Goal: Information Seeking & Learning: Learn about a topic

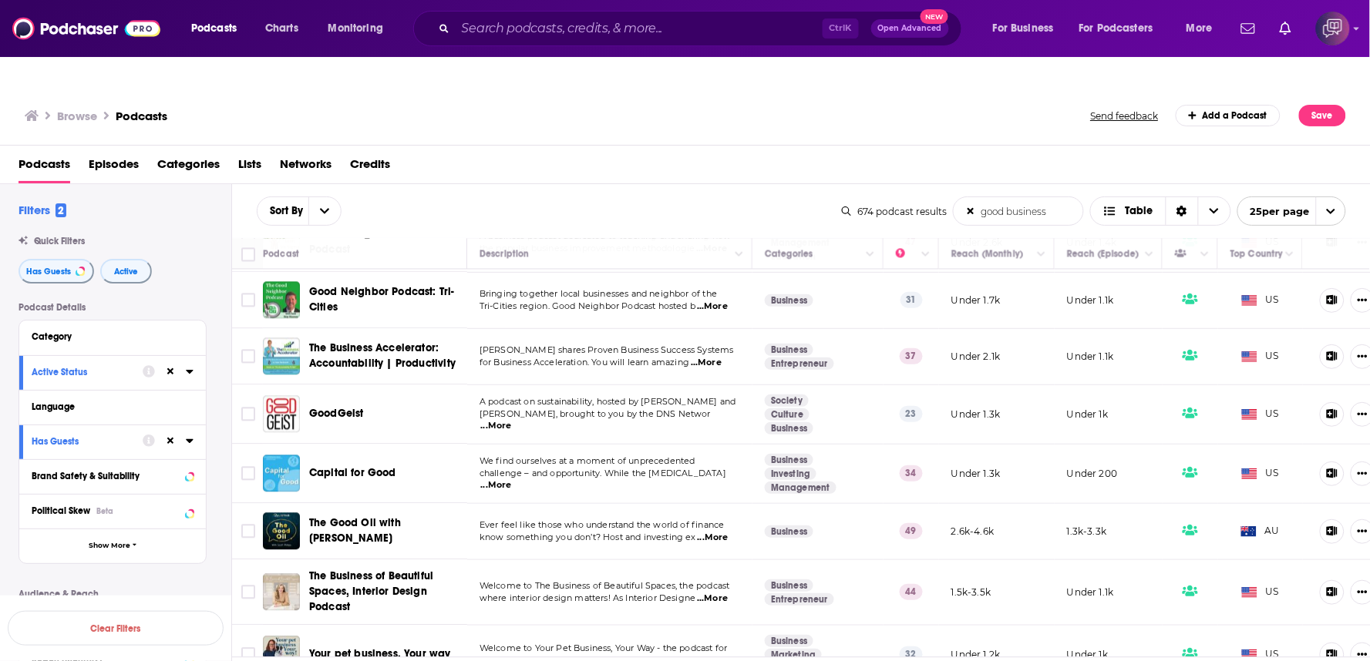
scroll to position [1101, 0]
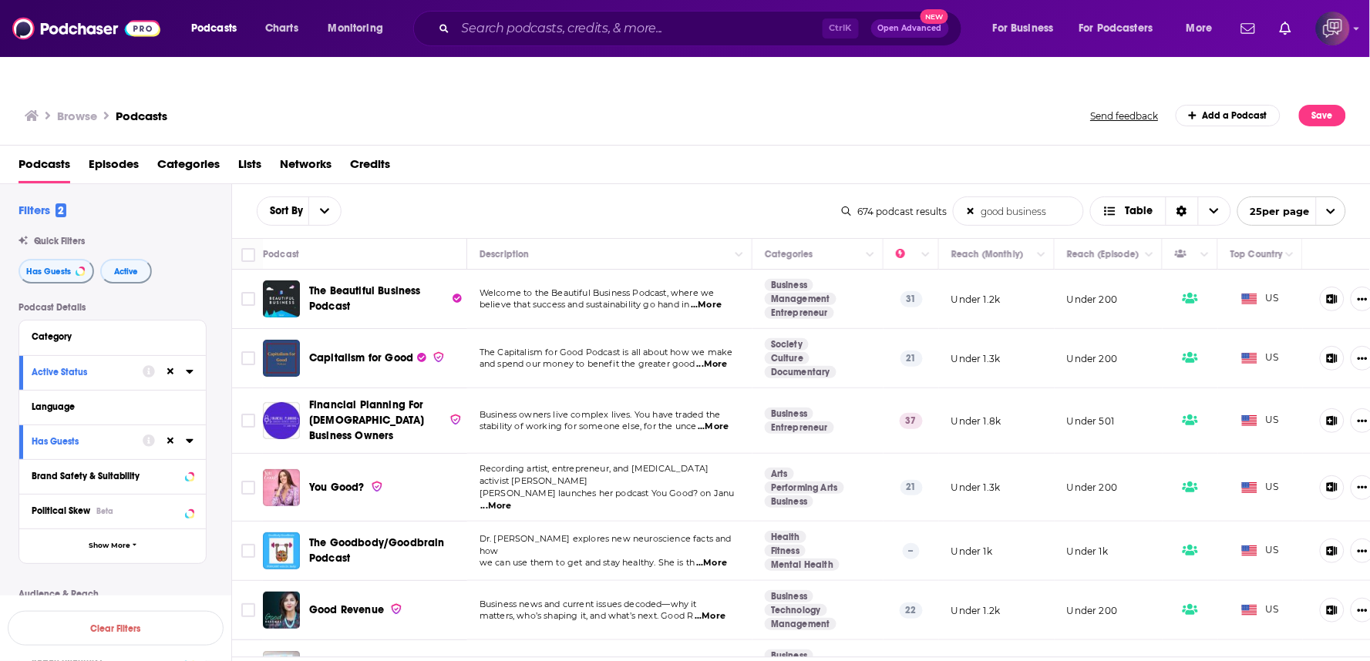
click at [512, 500] on span "...More" at bounding box center [496, 506] width 31 height 12
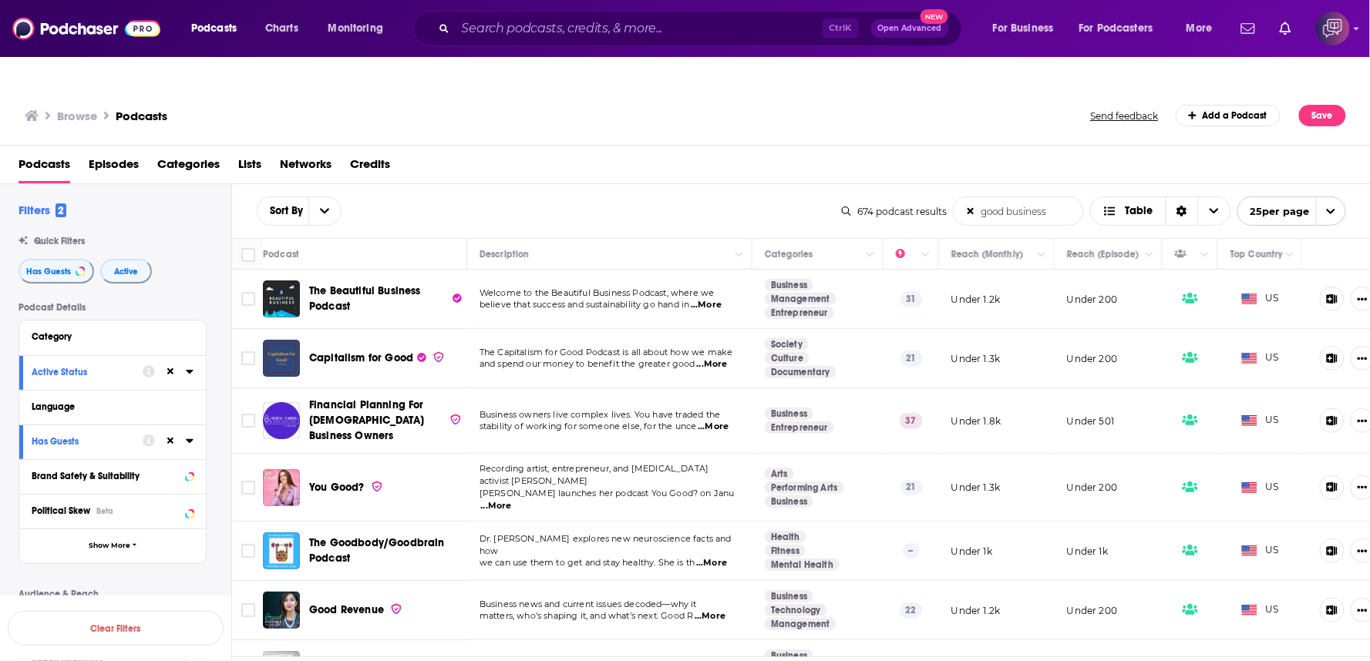
click at [646, 153] on div "Browse Podcasts Send feedback Add a Podcast Save Podcasts Episodes Categories L…" at bounding box center [685, 389] width 1370 height 606
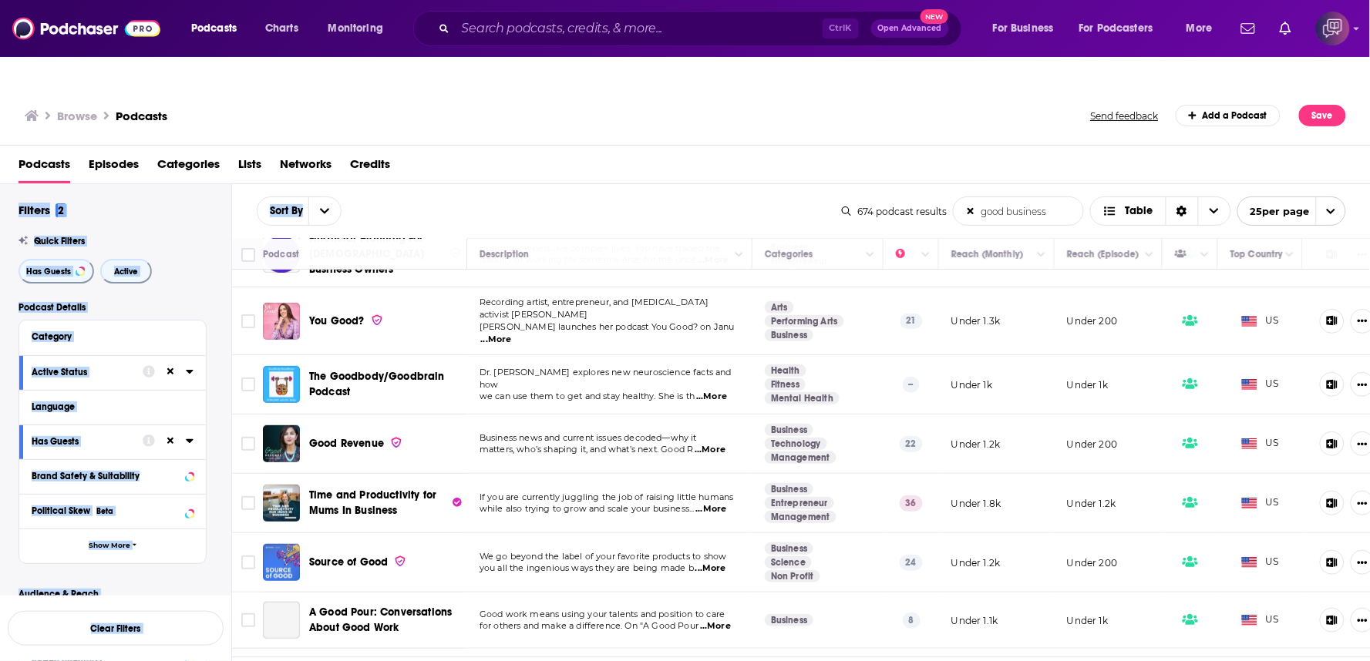
scroll to position [171, 0]
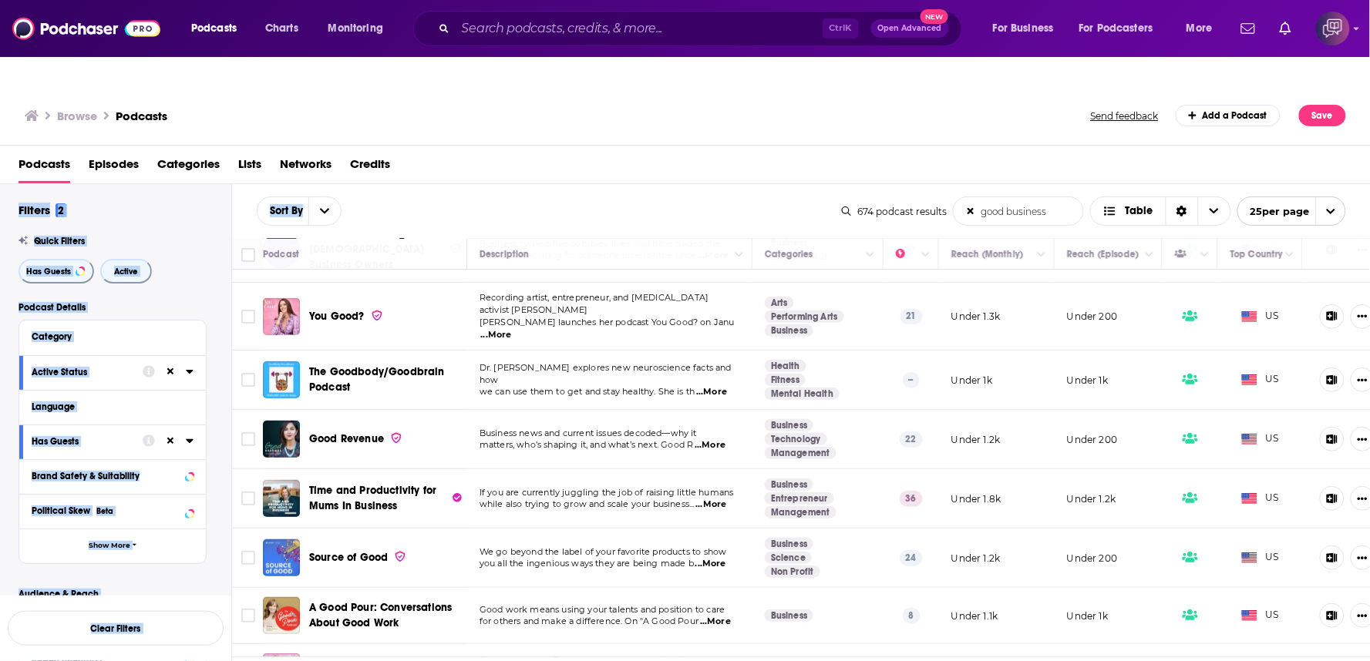
click at [698, 152] on div "Podcasts Episodes Categories Lists Networks Credits" at bounding box center [688, 168] width 1340 height 32
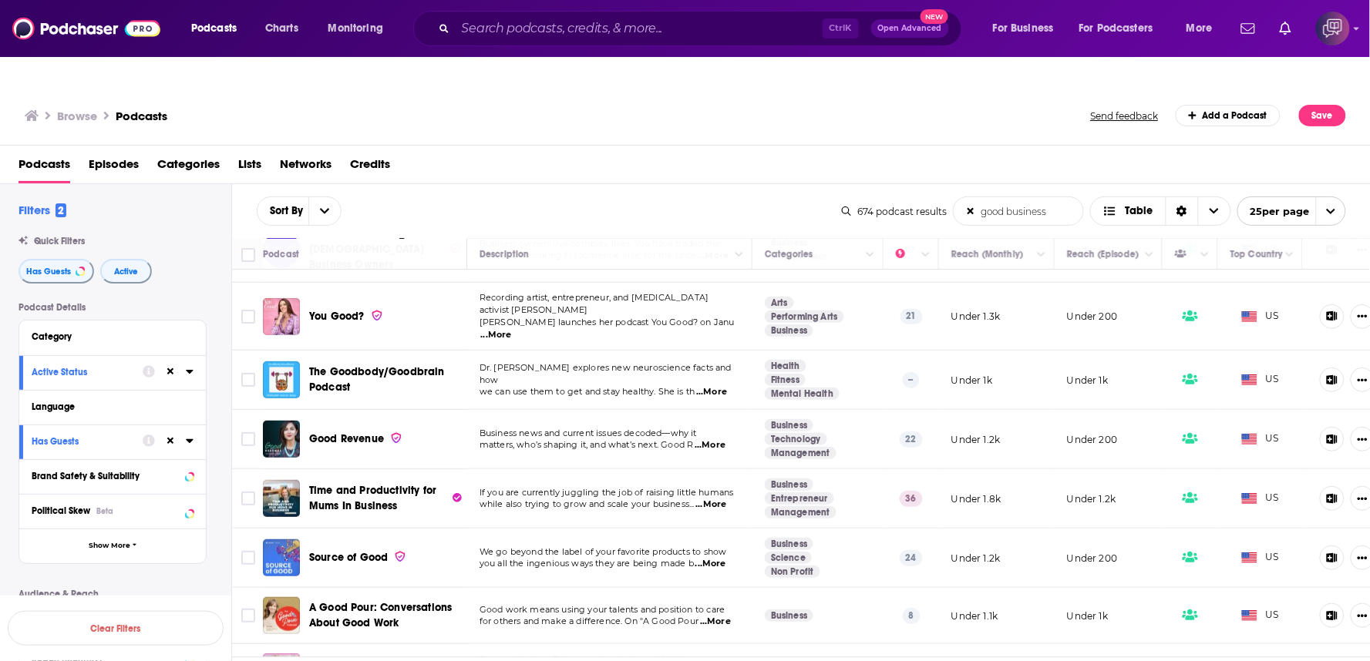
scroll to position [342, 0]
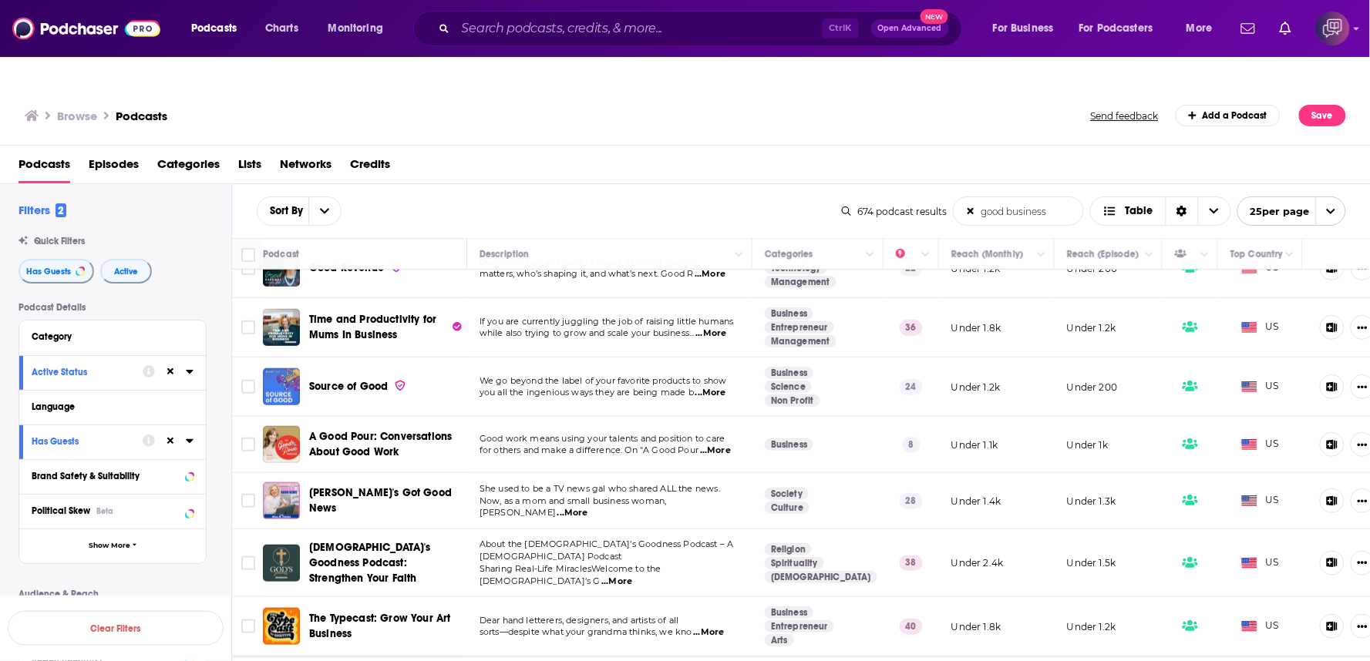
drag, startPoint x: 348, startPoint y: 348, endPoint x: 429, endPoint y: 366, distance: 83.6
click at [428, 366] on td "Source of Good" at bounding box center [365, 387] width 204 height 59
click at [718, 387] on span "...More" at bounding box center [710, 393] width 31 height 12
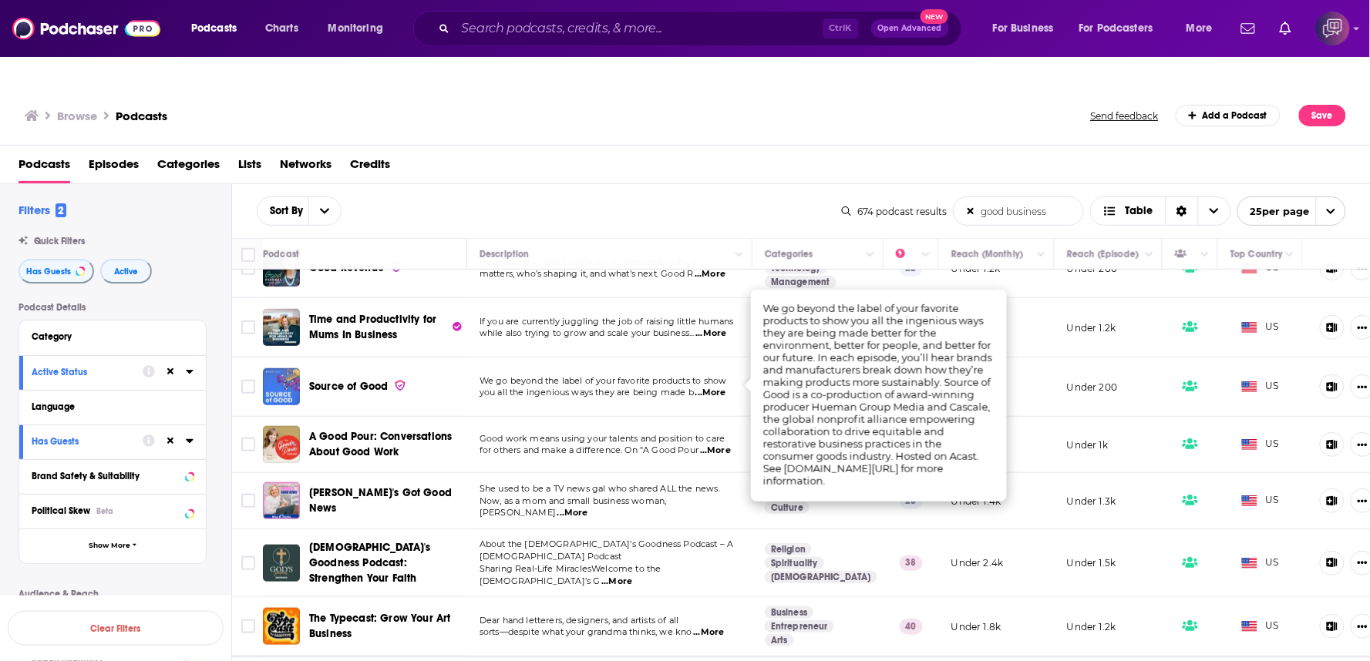
click at [728, 152] on div "Podcasts Episodes Categories Lists Networks Credits" at bounding box center [688, 168] width 1340 height 32
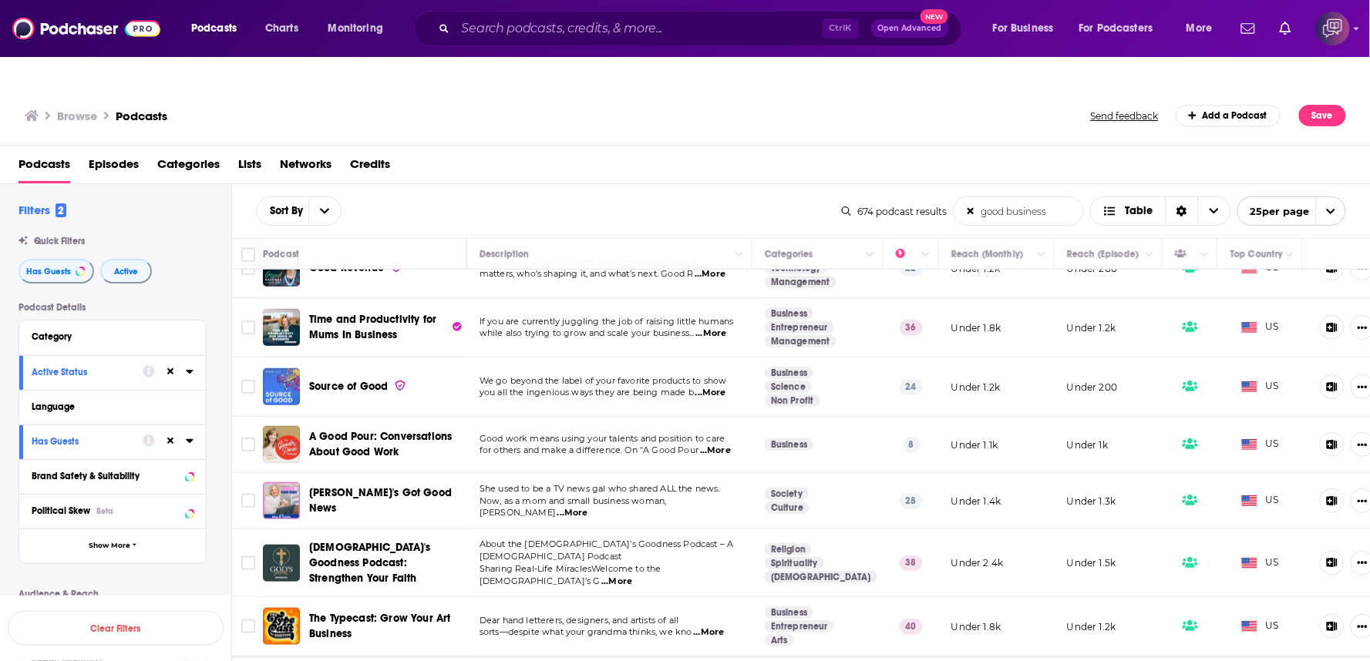
click at [718, 445] on span "...More" at bounding box center [715, 451] width 31 height 12
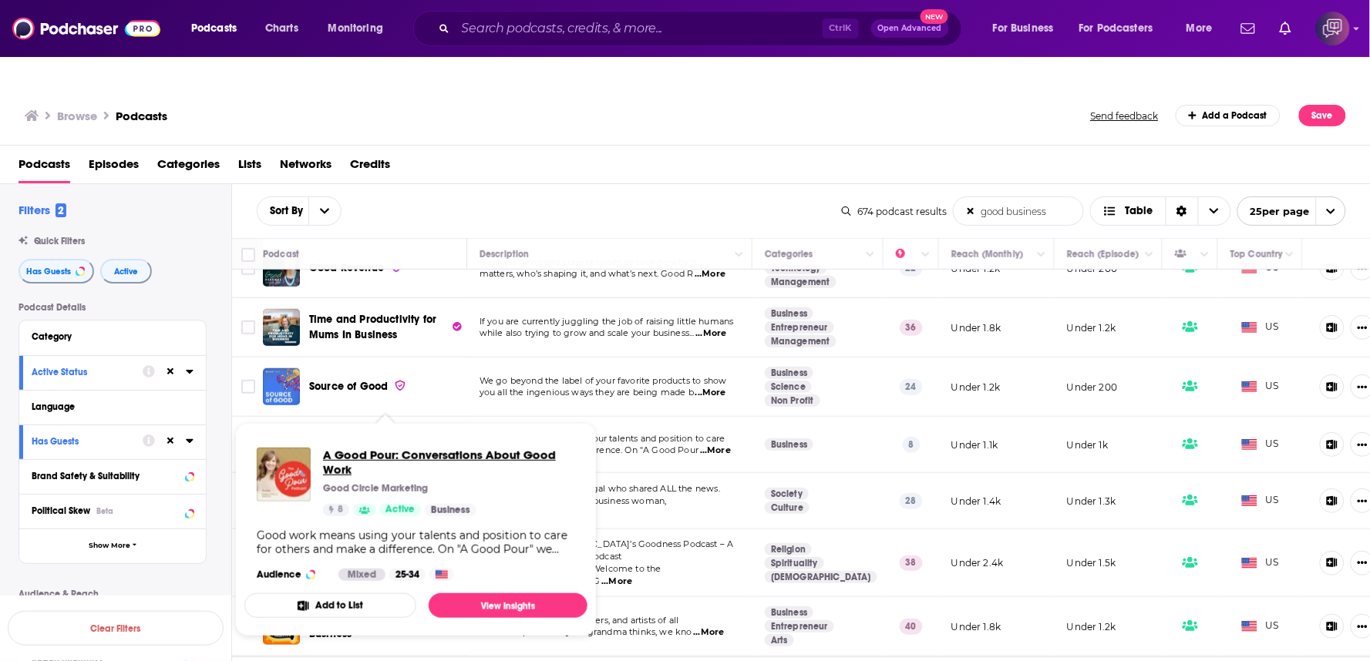
drag, startPoint x: 348, startPoint y: 410, endPoint x: 356, endPoint y: 430, distance: 21.8
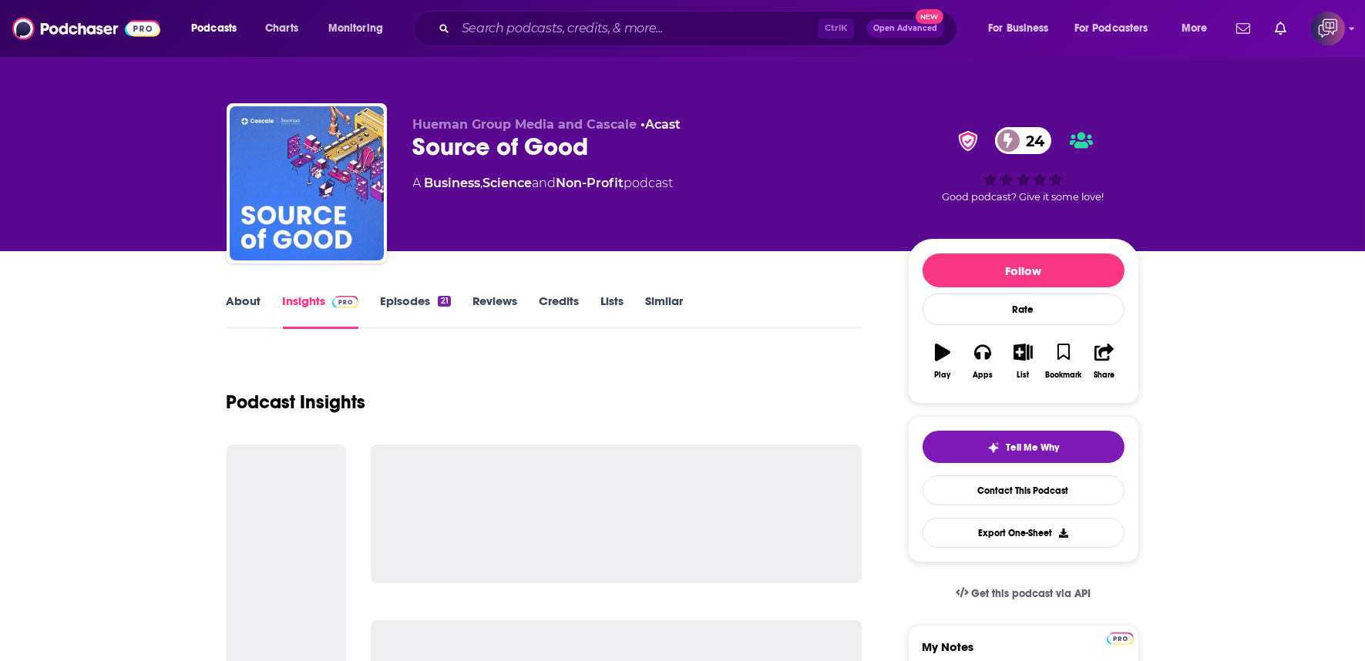
click at [638, 141] on div "Source of Good 24" at bounding box center [648, 147] width 470 height 30
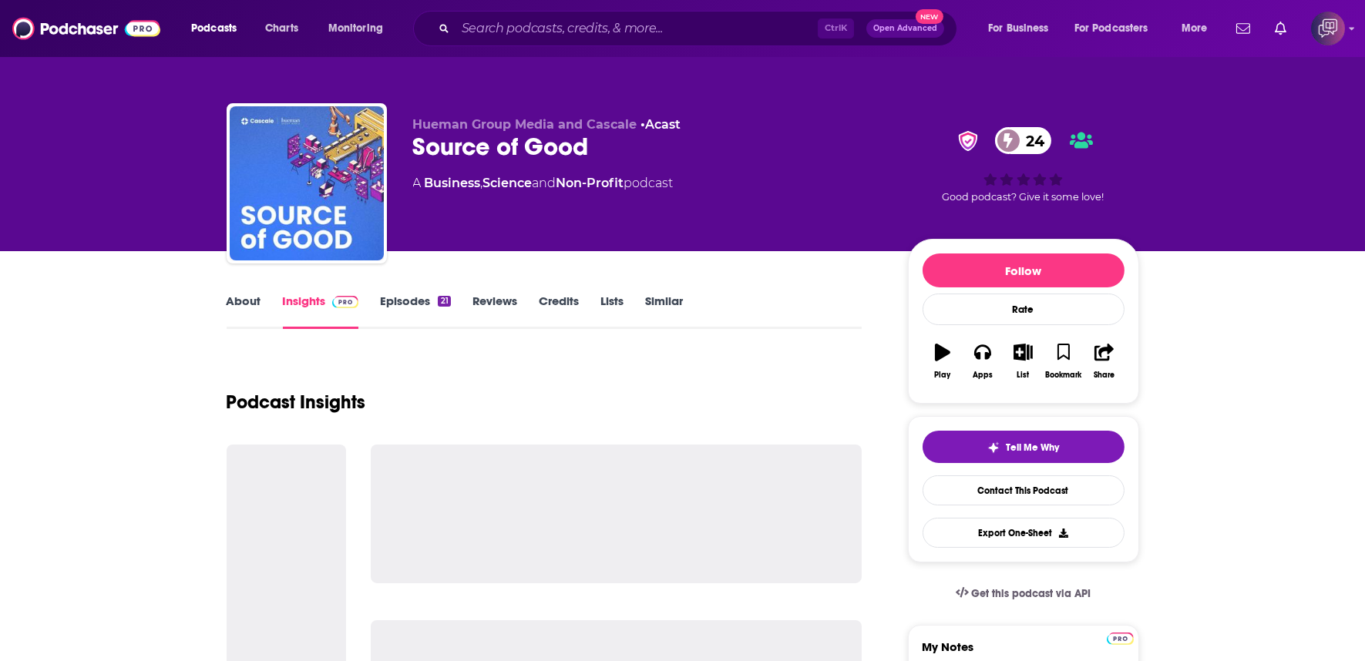
click at [638, 141] on div "Source of Good 24" at bounding box center [648, 147] width 470 height 30
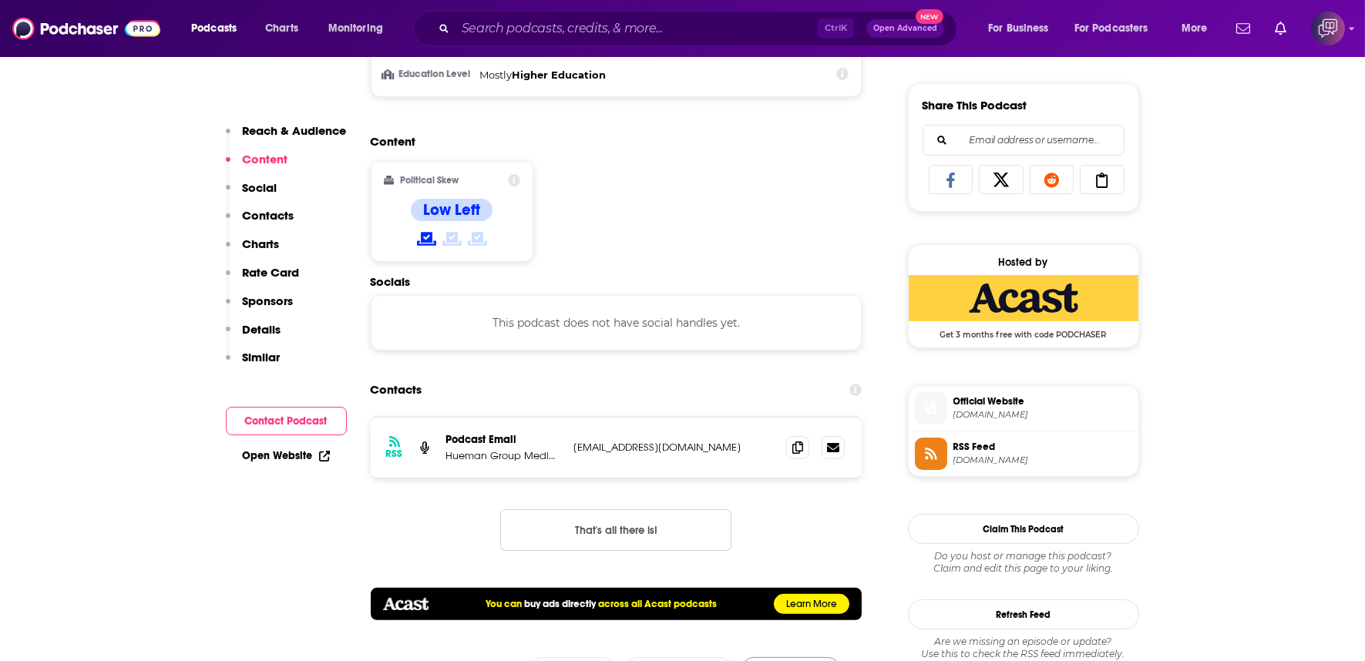
scroll to position [1027, 0]
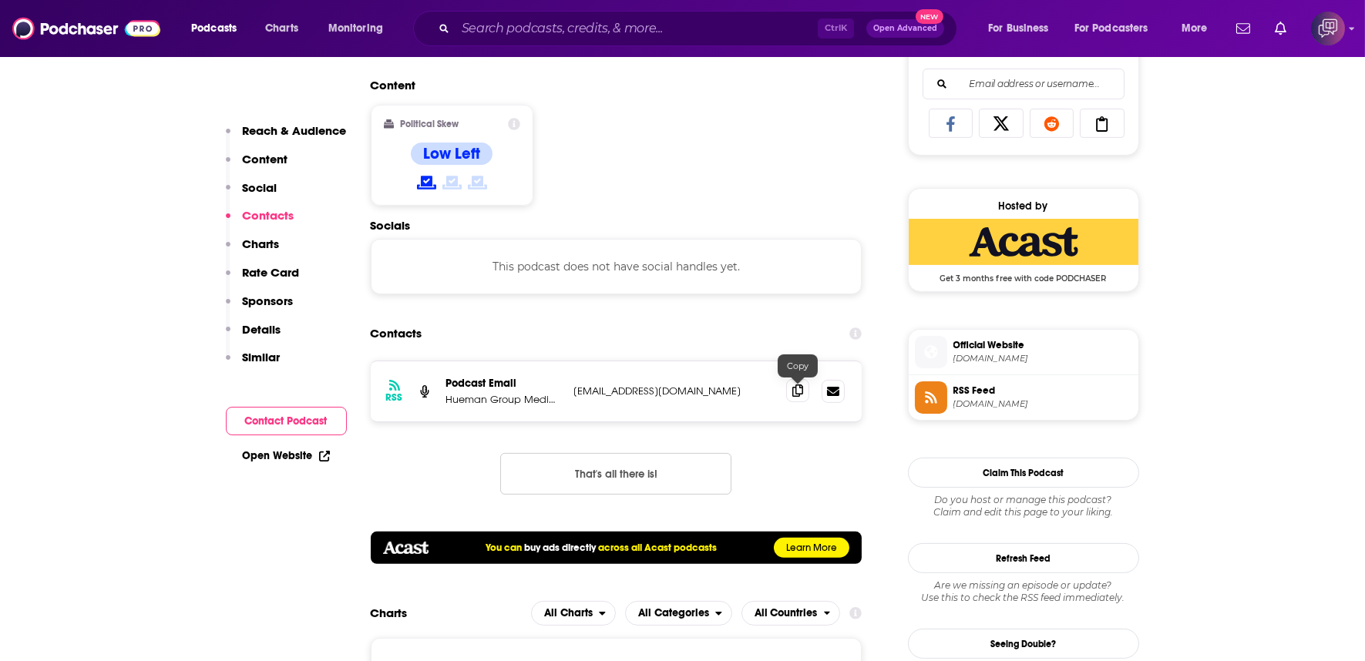
click at [799, 385] on icon at bounding box center [797, 391] width 11 height 12
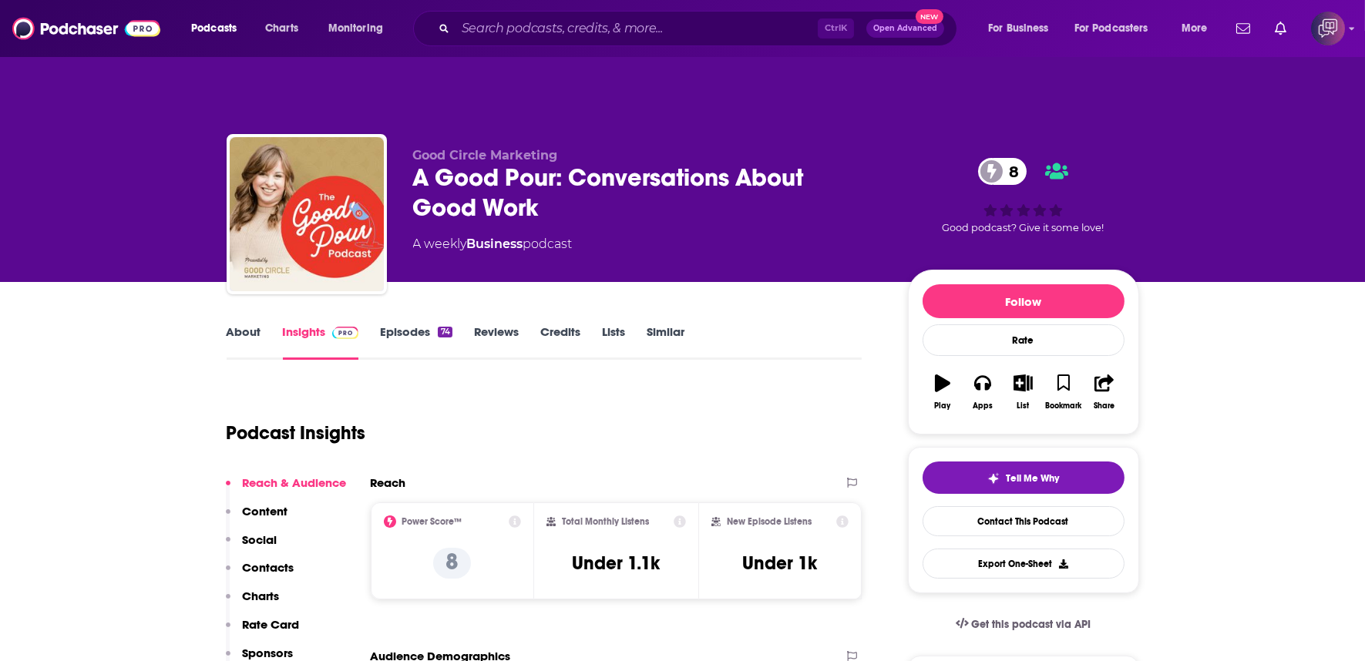
click at [584, 166] on div "A Good Pour: Conversations About Good Work 8" at bounding box center [648, 193] width 470 height 60
click at [583, 168] on div "A Good Pour: Conversations About Good Work 8" at bounding box center [648, 193] width 470 height 60
click at [582, 168] on div "A Good Pour: Conversations About Good Work 8" at bounding box center [648, 193] width 470 height 60
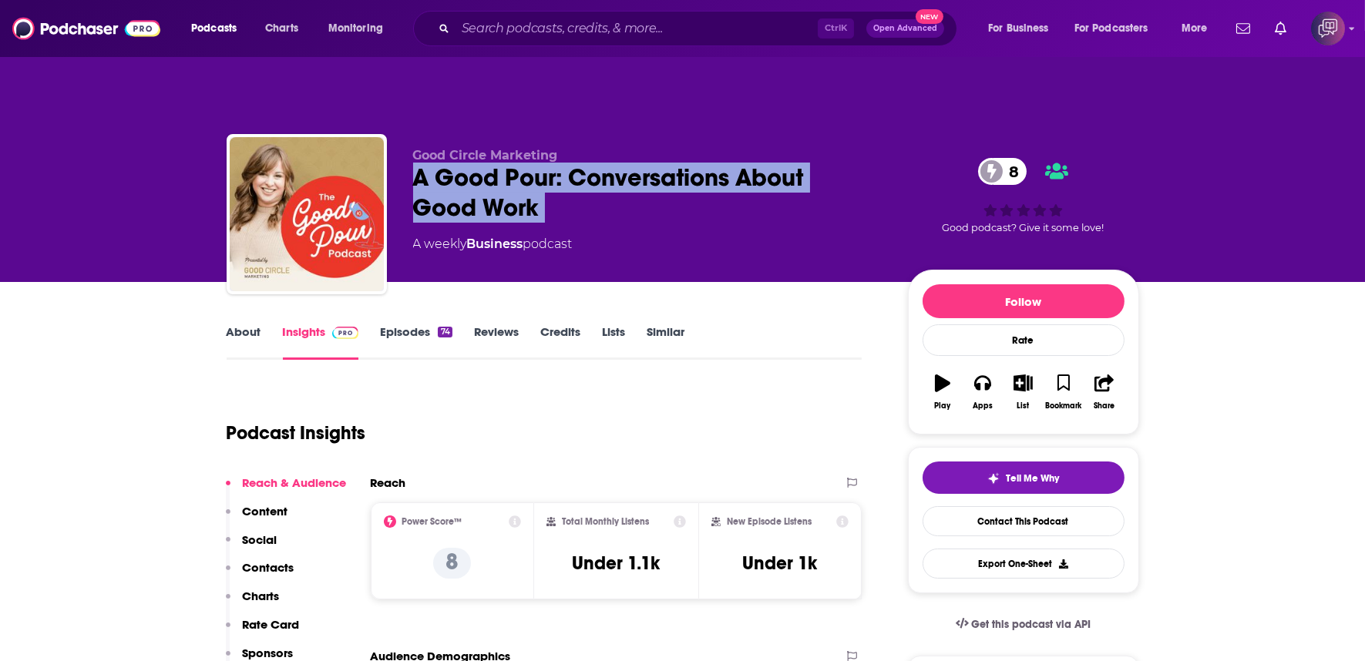
click at [582, 168] on div "A Good Pour: Conversations About Good Work 8" at bounding box center [648, 193] width 470 height 60
copy div "A Good Pour: Conversations About Good Work 8"
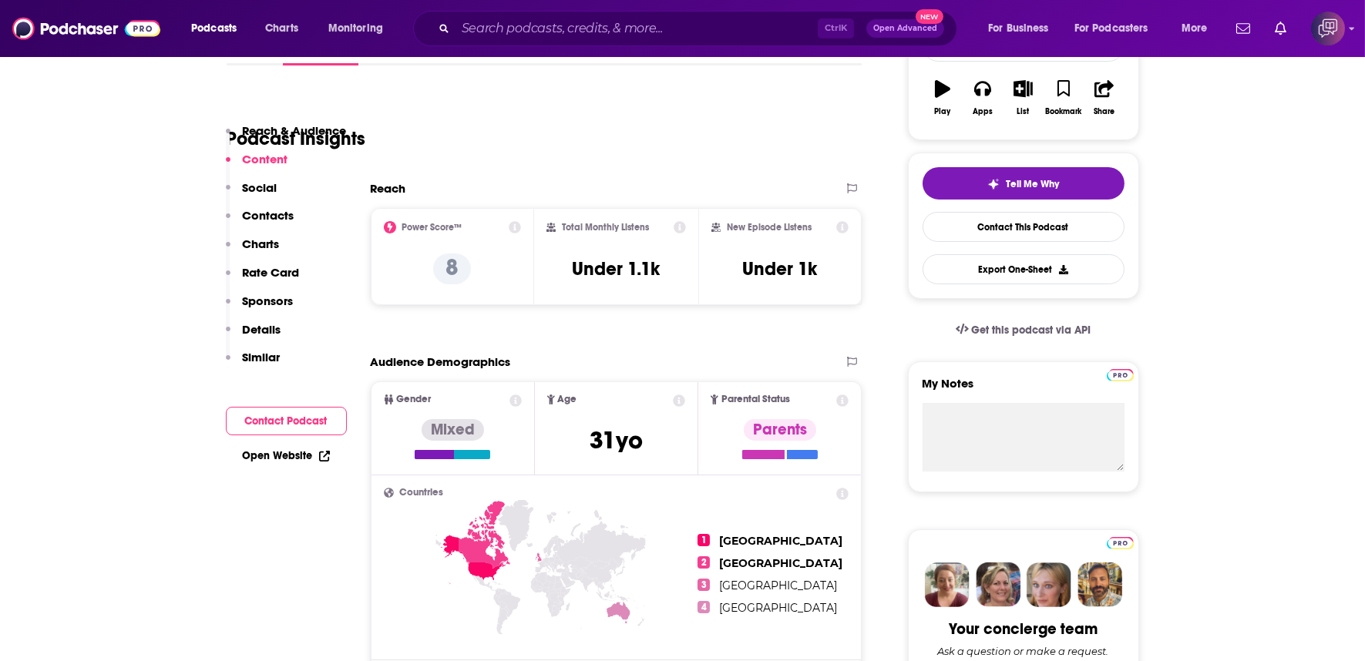
scroll to position [171, 0]
